Goal: Information Seeking & Learning: Learn about a topic

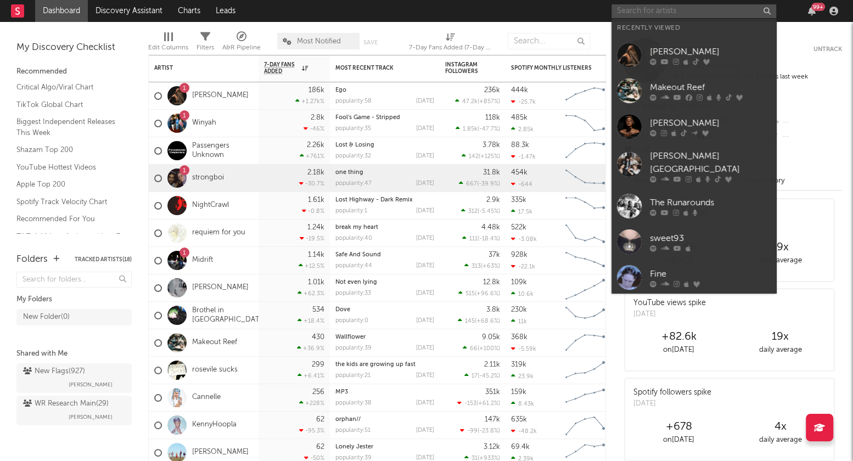
click at [637, 13] on input "text" at bounding box center [693, 11] width 165 height 14
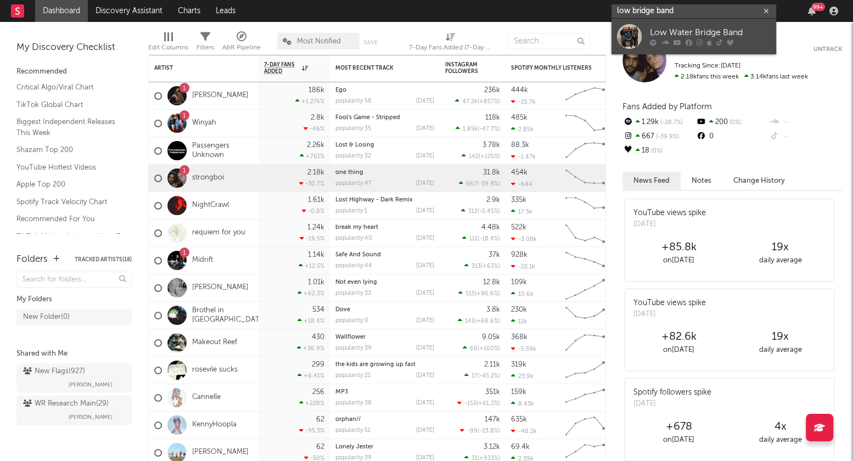
type input "low bridge band"
click at [659, 43] on div at bounding box center [710, 43] width 121 height 7
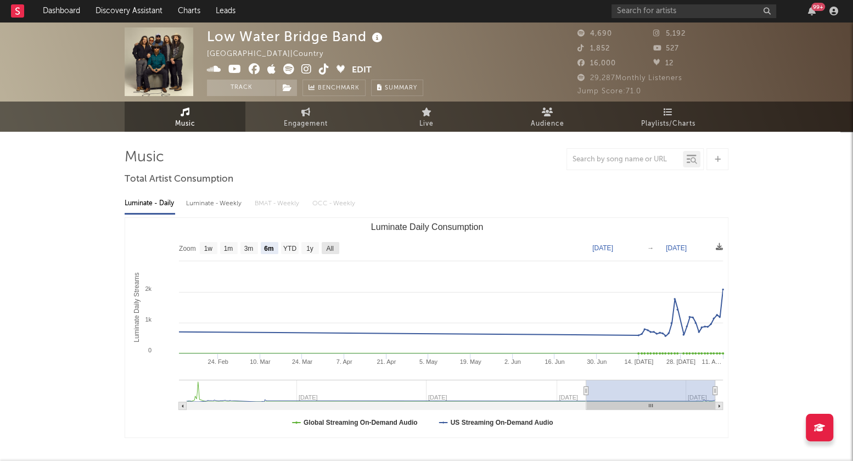
click at [335, 244] on rect "Luminate Daily Consumption" at bounding box center [331, 248] width 18 height 12
select select "All"
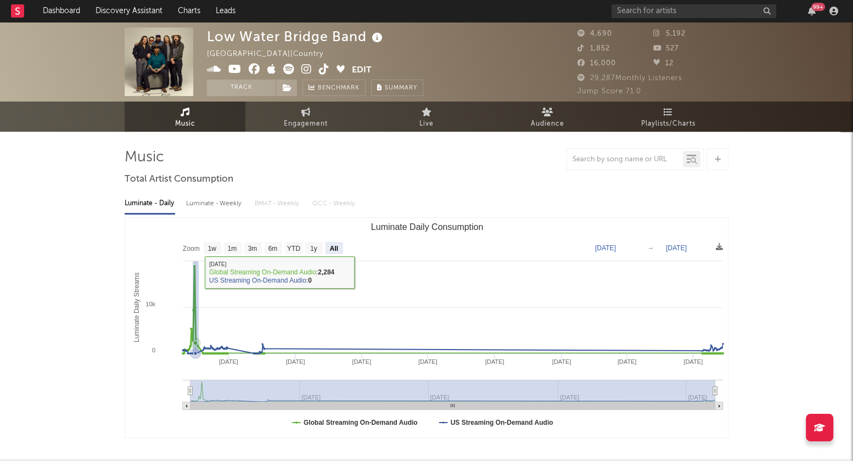
drag, startPoint x: 192, startPoint y: 272, endPoint x: 198, endPoint y: 273, distance: 6.1
type input "[DATE]"
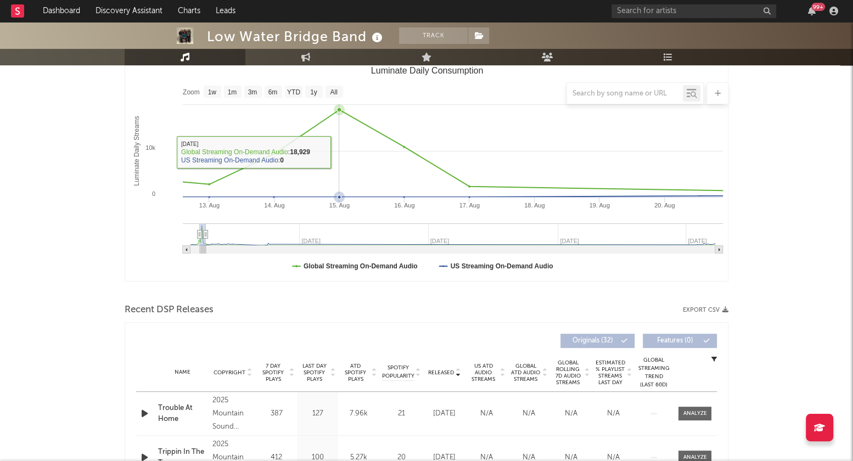
scroll to position [313, 0]
